Goal: Task Accomplishment & Management: Manage account settings

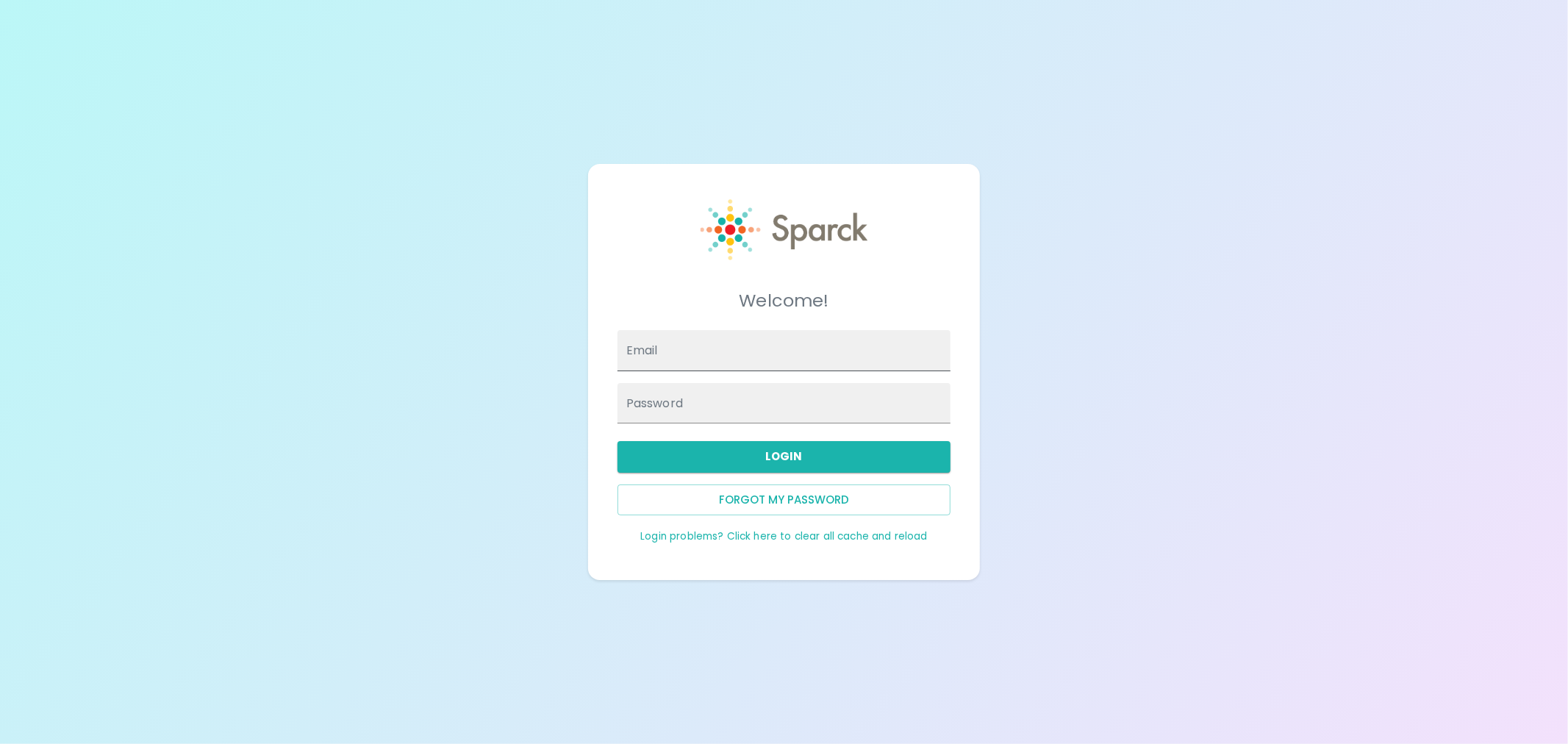
type input "[EMAIL_ADDRESS][DOMAIN_NAME]"
click at [738, 348] on input "[EMAIL_ADDRESS][DOMAIN_NAME]" at bounding box center [784, 350] width 333 height 41
click at [773, 351] on input "[EMAIL_ADDRESS][DOMAIN_NAME]" at bounding box center [784, 350] width 333 height 41
drag, startPoint x: 772, startPoint y: 353, endPoint x: 583, endPoint y: 364, distance: 189.3
click at [583, 368] on div "Welcome! Email [EMAIL_ADDRESS][DOMAIN_NAME] Password Login Forgot my password L…" at bounding box center [784, 372] width 1568 height 744
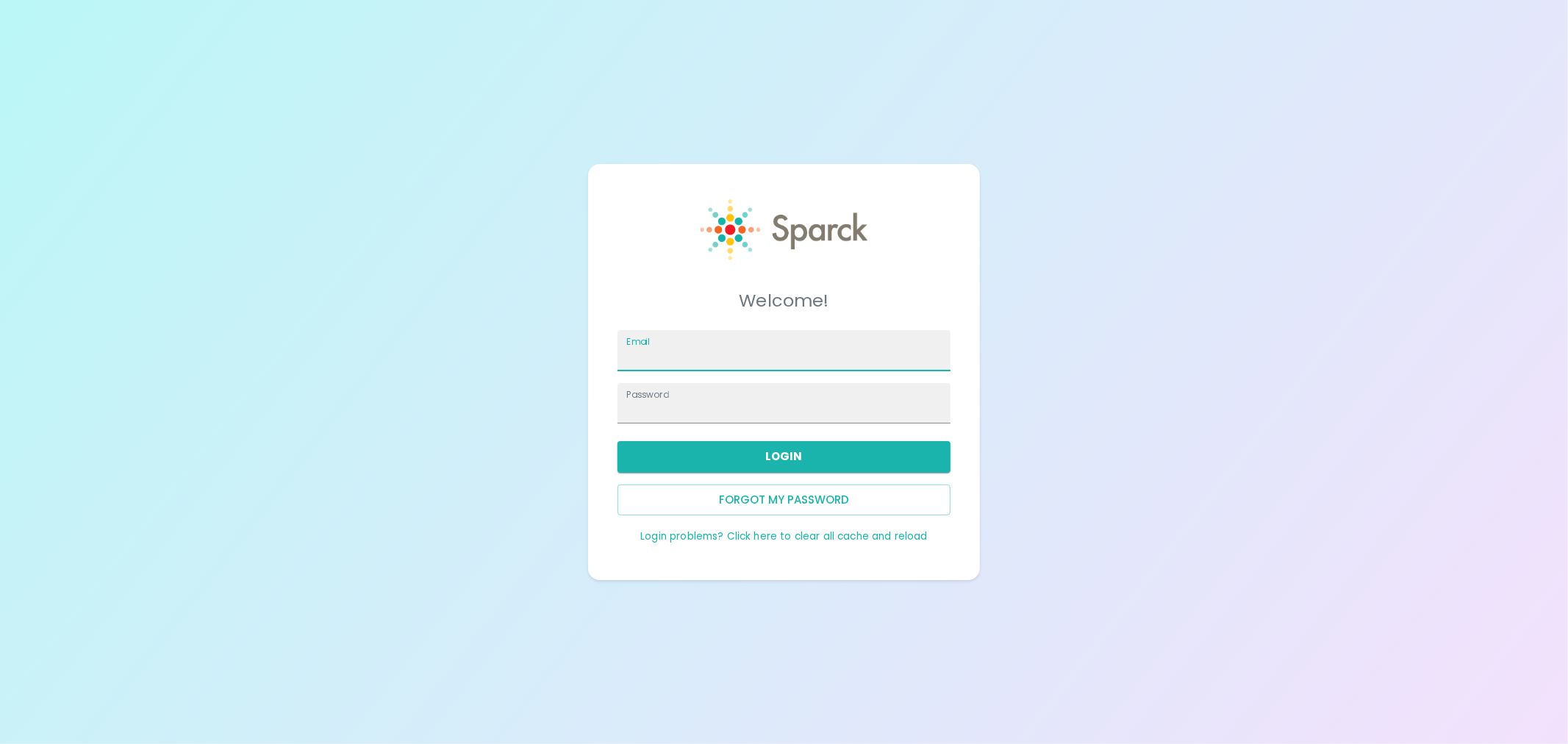
paste input "[PERSON_NAME][EMAIL_ADDRESS][PERSON_NAME][DOMAIN_NAME]"
type input "[PERSON_NAME][EMAIL_ADDRESS][PERSON_NAME][DOMAIN_NAME]"
click at [971, 400] on div "Welcome! Email [PERSON_NAME][EMAIL_ADDRESS][PERSON_NAME][DOMAIN_NAME] Password …" at bounding box center [784, 372] width 392 height 416
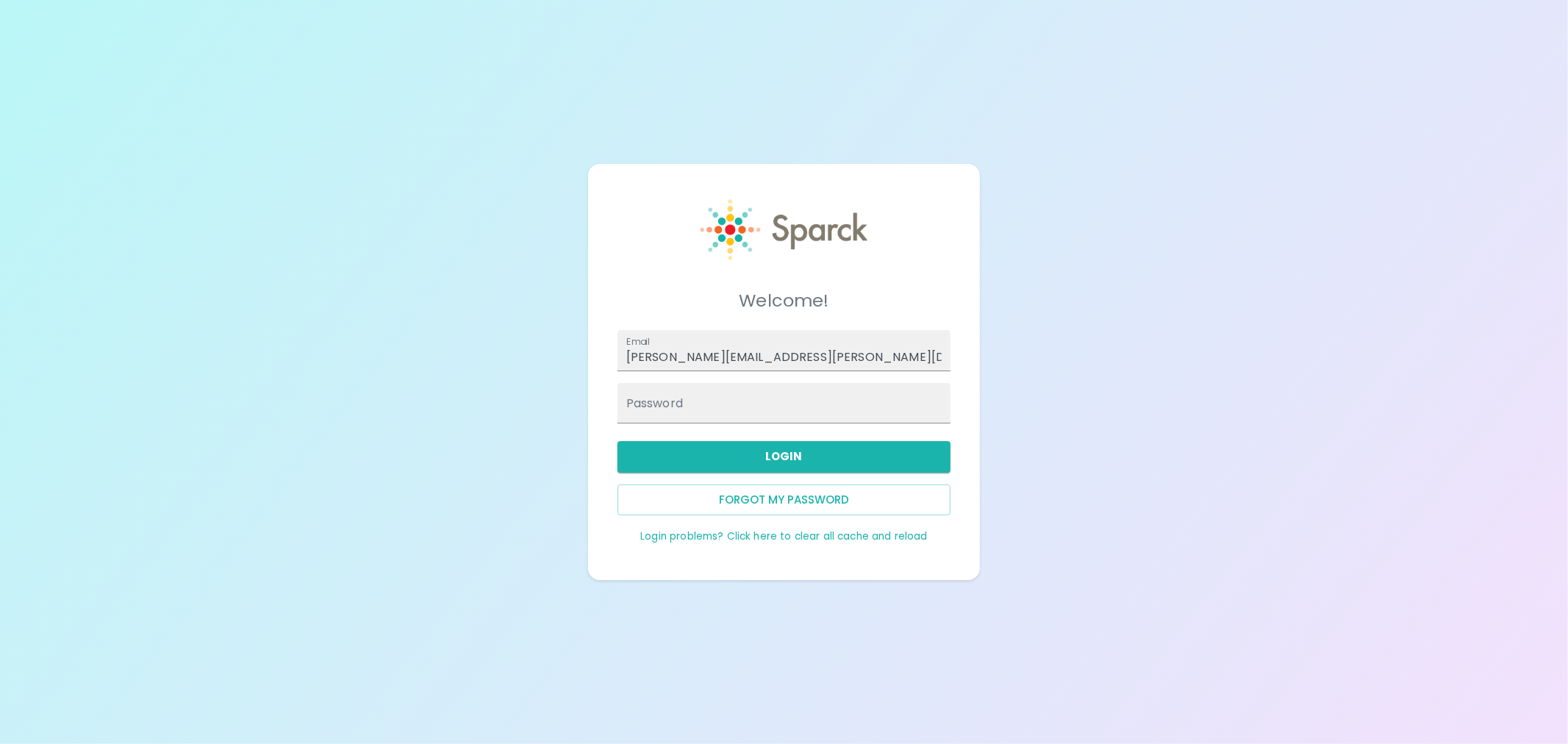
click at [656, 397] on label "Password" at bounding box center [654, 403] width 56 height 17
click at [769, 454] on button "Login" at bounding box center [784, 456] width 333 height 31
click at [601, 420] on div "Welcome! Email [PERSON_NAME][EMAIL_ADDRESS][PERSON_NAME][DOMAIN_NAME] Password …" at bounding box center [784, 372] width 392 height 416
click at [645, 405] on div "Password" at bounding box center [784, 404] width 333 height 41
click at [680, 462] on button "Login" at bounding box center [784, 456] width 333 height 31
